Goal: Check status: Check status

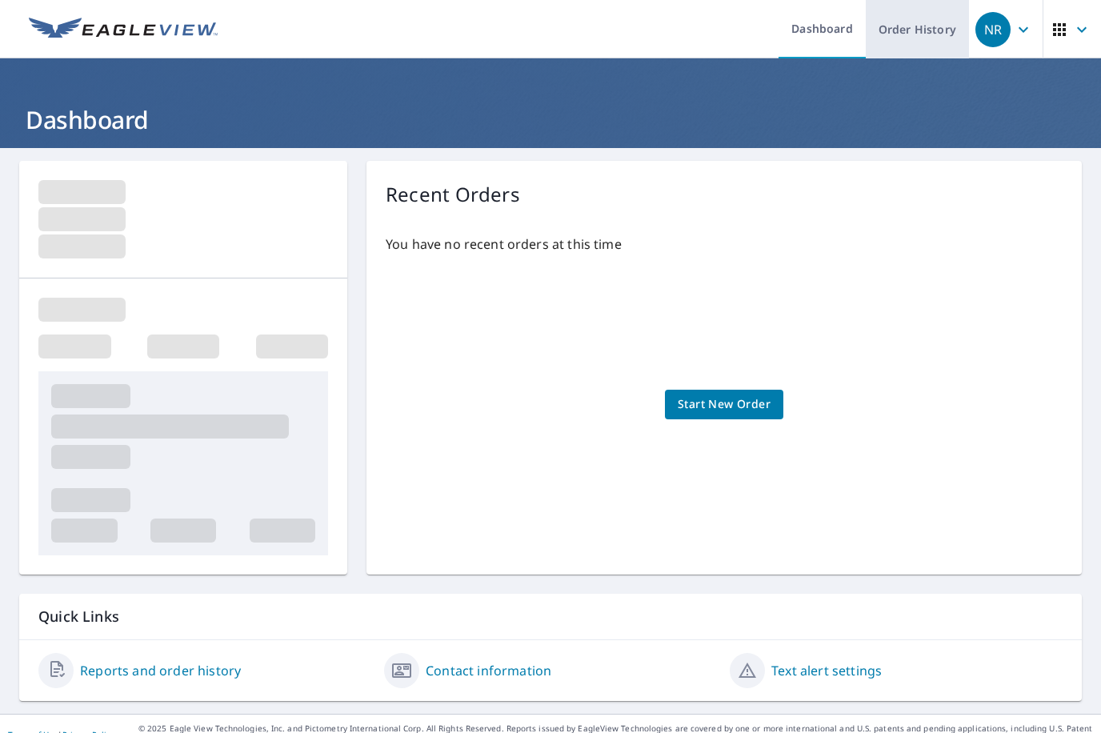
click at [904, 32] on link "Order History" at bounding box center [917, 29] width 103 height 58
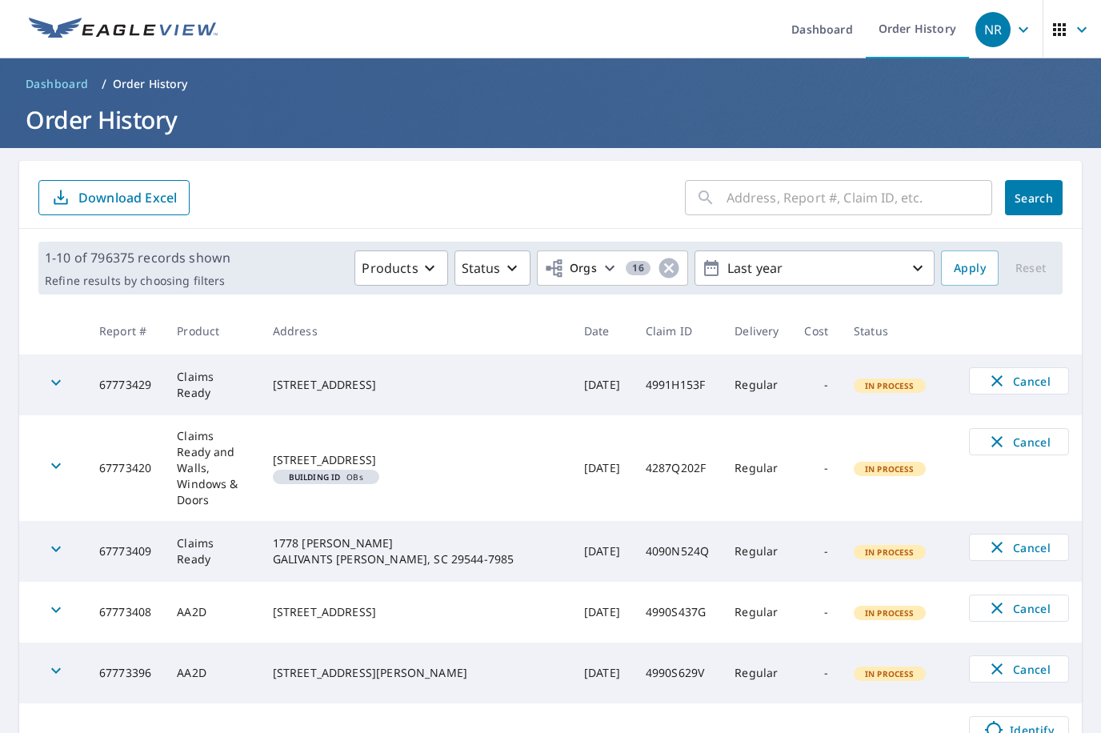
click at [732, 195] on input "text" at bounding box center [860, 197] width 266 height 45
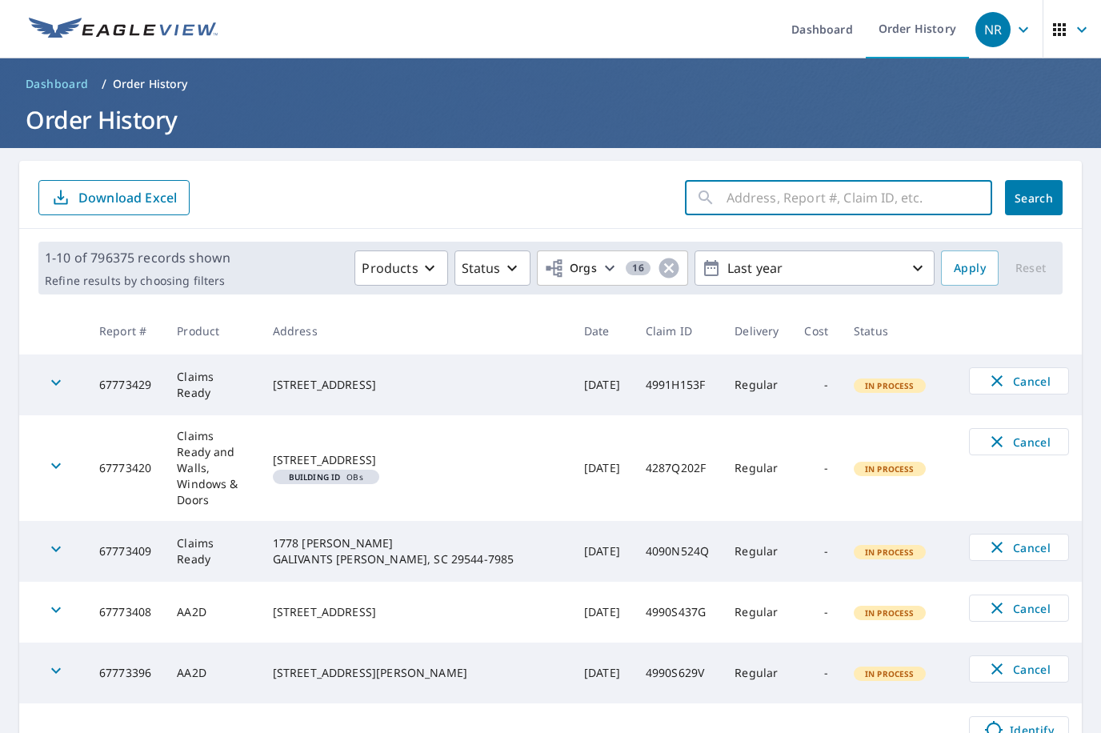
paste input "43-90X2-20C"
type input "43-90X2-20C"
click button "Search" at bounding box center [1034, 197] width 58 height 35
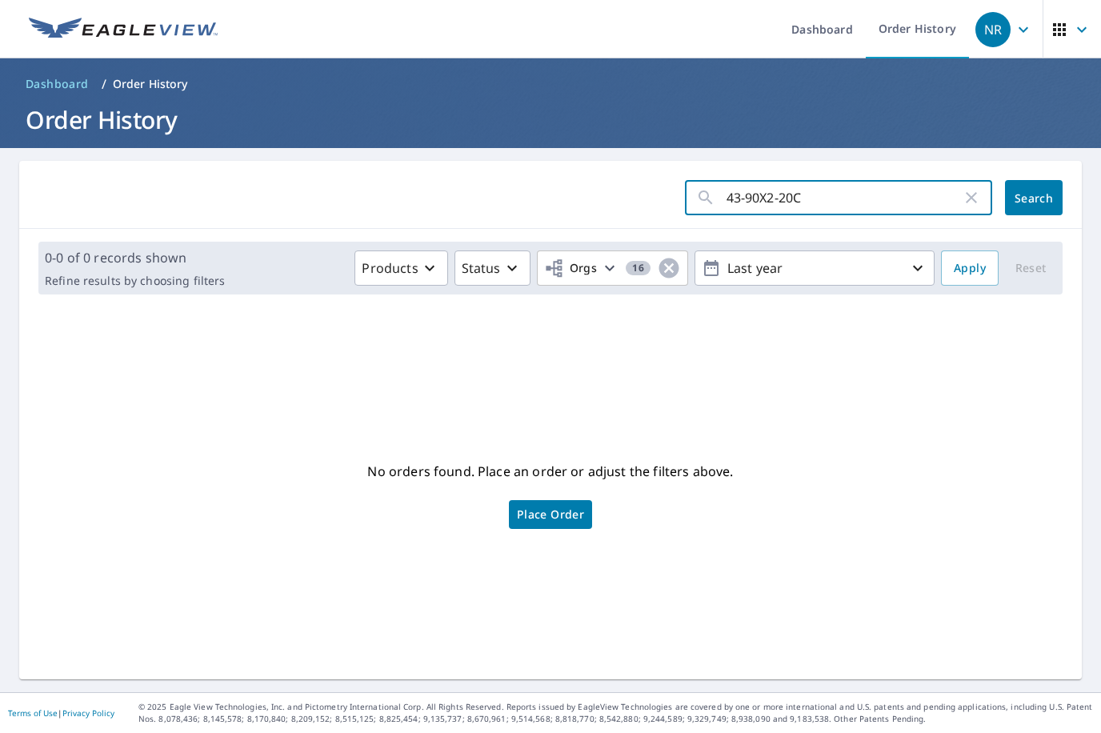
click at [772, 194] on input "43-90X2-20C" at bounding box center [844, 197] width 235 height 45
click at [738, 199] on input "43-90X220C" at bounding box center [844, 197] width 235 height 45
type input "4390X220C"
click at [1035, 205] on span "Search" at bounding box center [1034, 197] width 32 height 15
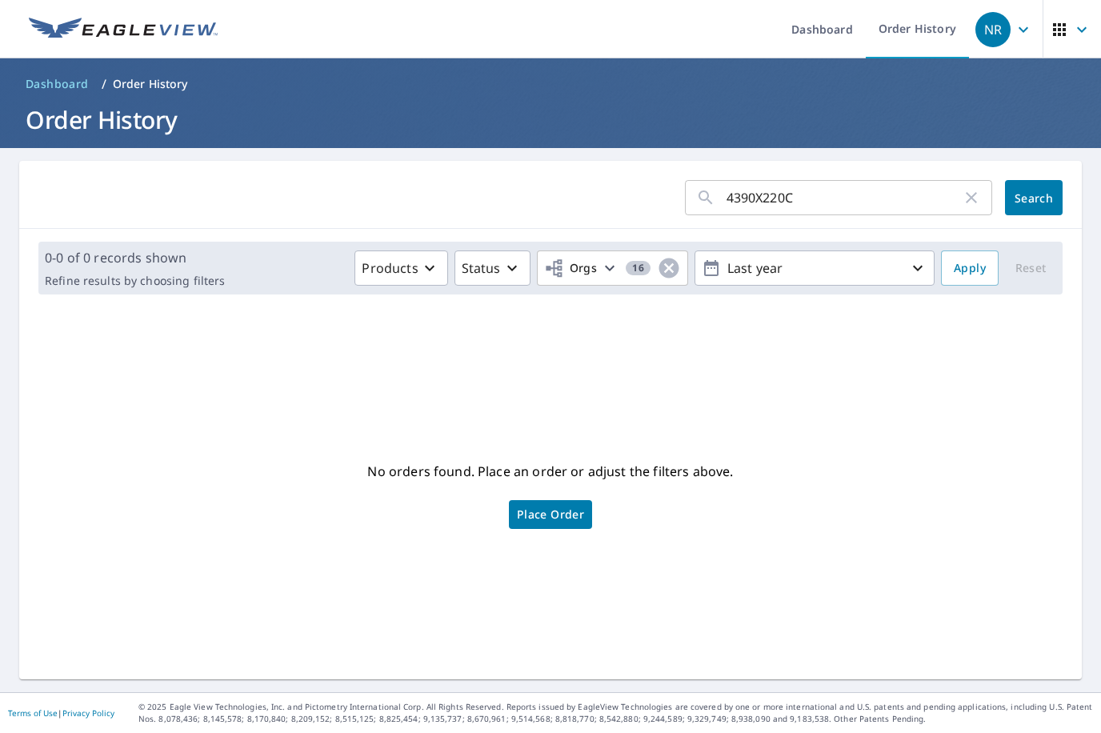
click at [726, 500] on div "No orders found. Place an order or adjust the filters above. Place Order" at bounding box center [550, 493] width 1037 height 346
